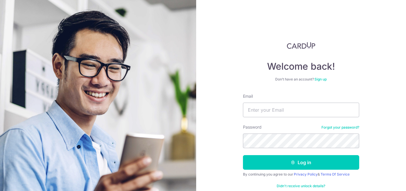
scroll to position [11, 0]
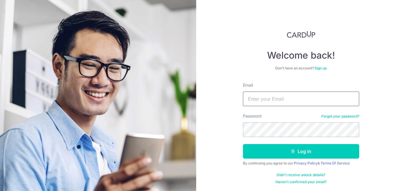
click at [301, 103] on input "Email" at bounding box center [301, 98] width 116 height 15
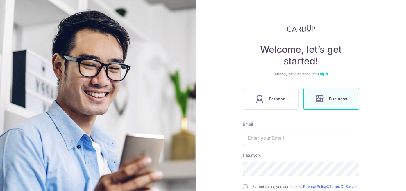
scroll to position [16, 0]
